Goal: Task Accomplishment & Management: Manage account settings

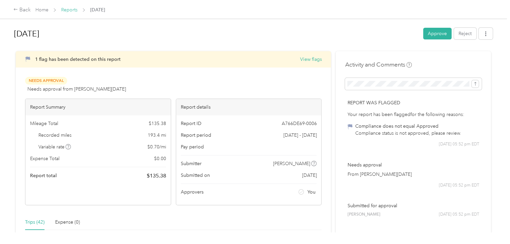
click at [72, 10] on link "Reports" at bounding box center [69, 10] width 16 height 6
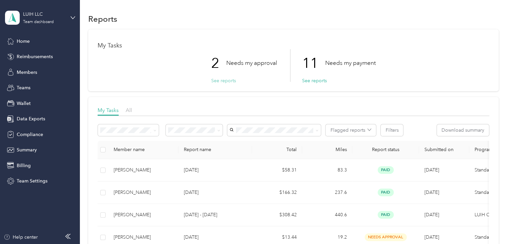
click at [223, 81] on button "See reports" at bounding box center [223, 80] width 25 height 7
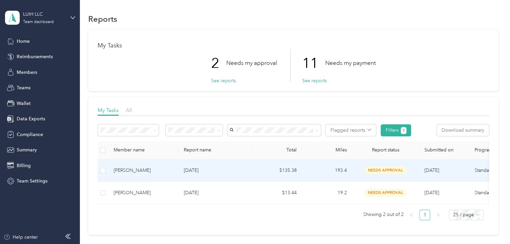
click at [193, 171] on p "[DATE]" at bounding box center [215, 170] width 63 height 7
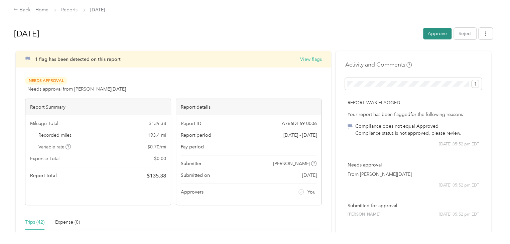
click at [432, 36] on button "Approve" at bounding box center [437, 34] width 28 height 12
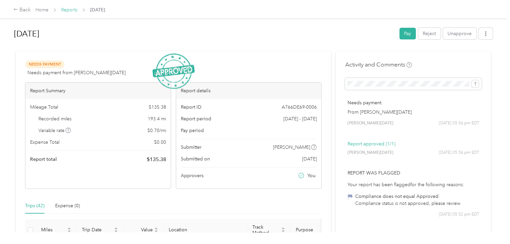
click at [74, 11] on link "Reports" at bounding box center [69, 10] width 16 height 6
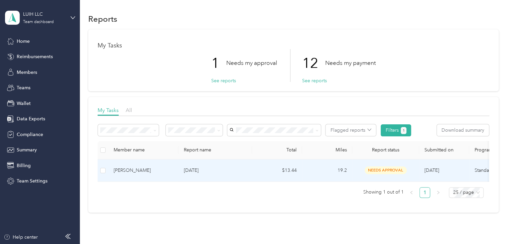
click at [380, 169] on span "needs approval" at bounding box center [386, 170] width 42 height 8
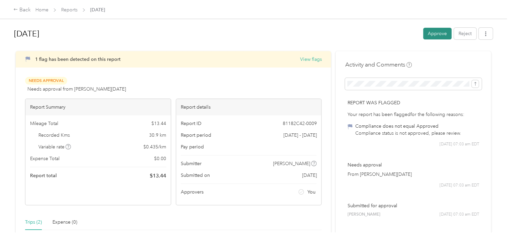
click at [438, 35] on button "Approve" at bounding box center [437, 34] width 28 height 12
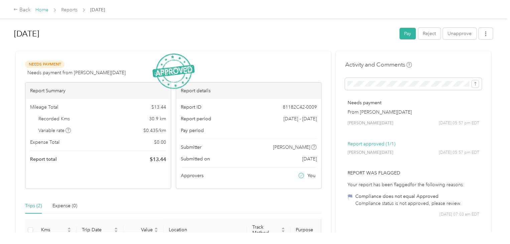
click at [47, 9] on link "Home" at bounding box center [41, 10] width 13 height 6
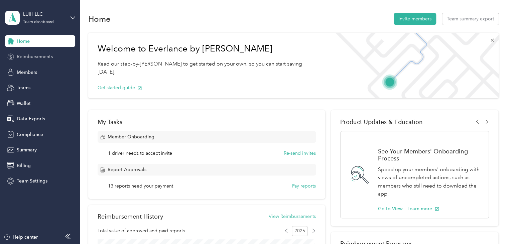
click at [38, 56] on span "Reimbursements" at bounding box center [35, 56] width 36 height 7
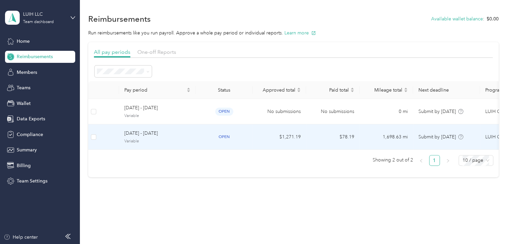
click at [172, 135] on span "[DATE] - [DATE]" at bounding box center [157, 133] width 66 height 7
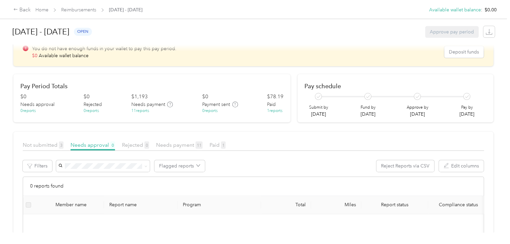
scroll to position [33, 0]
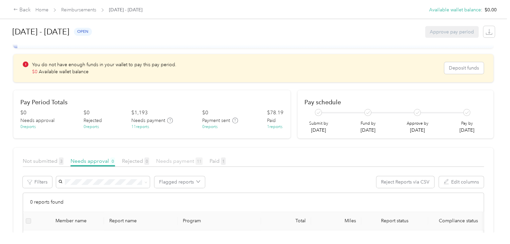
click at [177, 159] on span "Needs payment 11" at bounding box center [179, 161] width 46 height 6
